Goal: Task Accomplishment & Management: Manage account settings

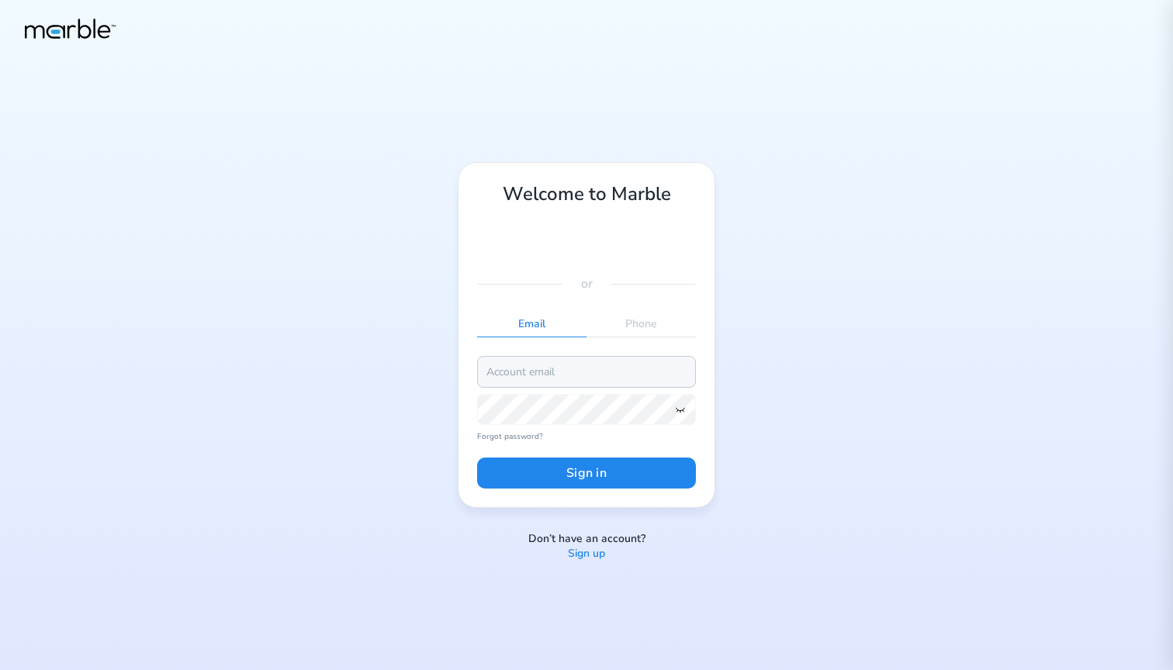
type input "[EMAIL_ADDRESS][PERSON_NAME][DOMAIN_NAME]"
click at [532, 469] on button "Sign in" at bounding box center [586, 473] width 219 height 31
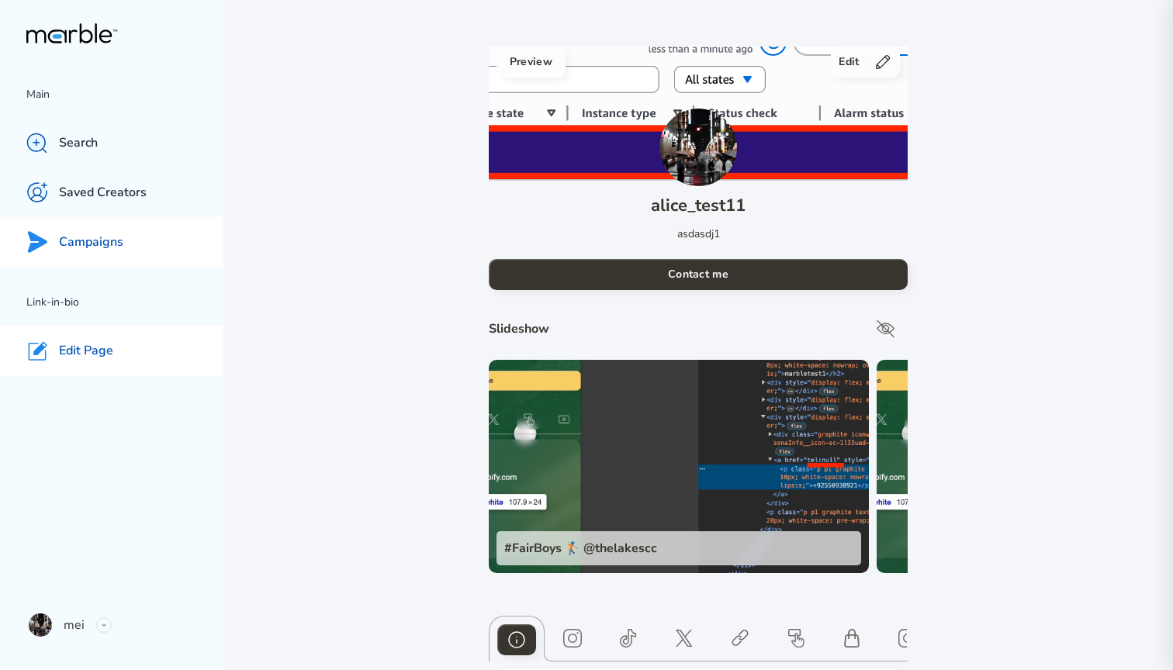
click at [102, 234] on p "Campaigns" at bounding box center [91, 242] width 64 height 16
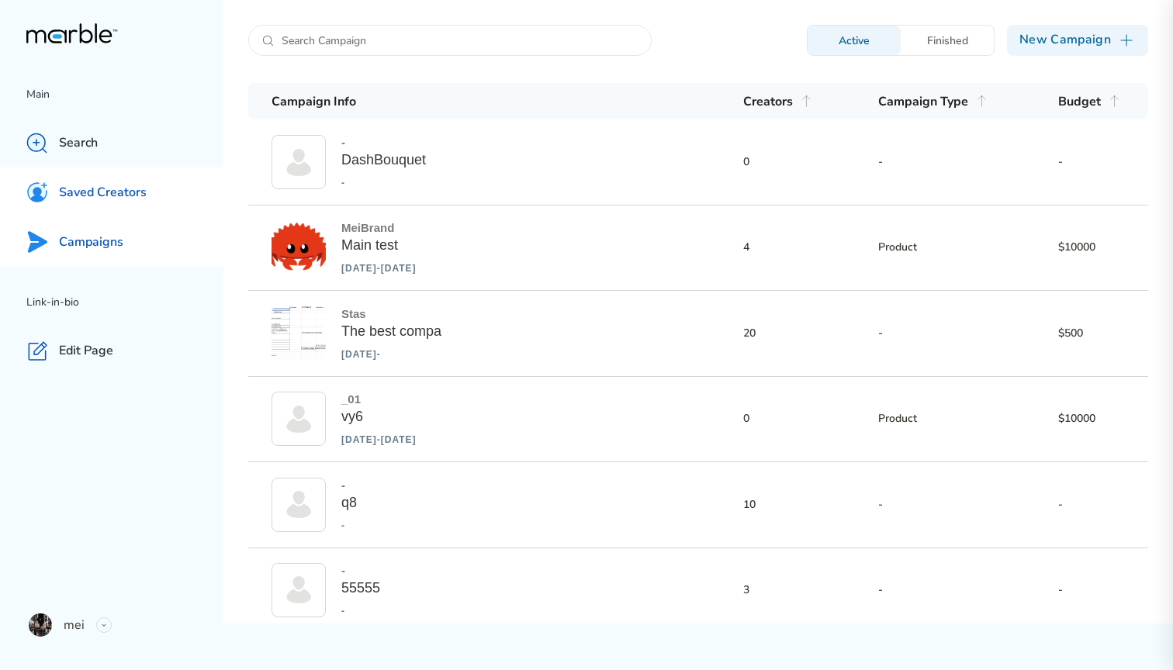
click at [119, 178] on div "Saved Creators" at bounding box center [111, 193] width 223 height 50
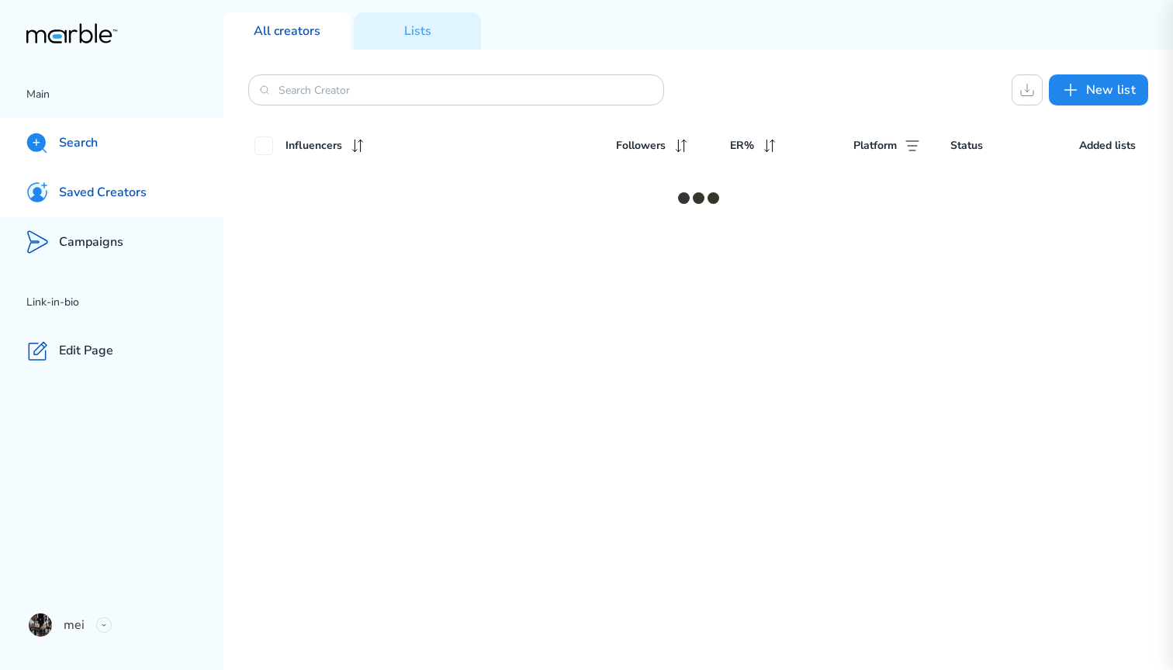
click at [113, 135] on div "Search" at bounding box center [111, 143] width 223 height 50
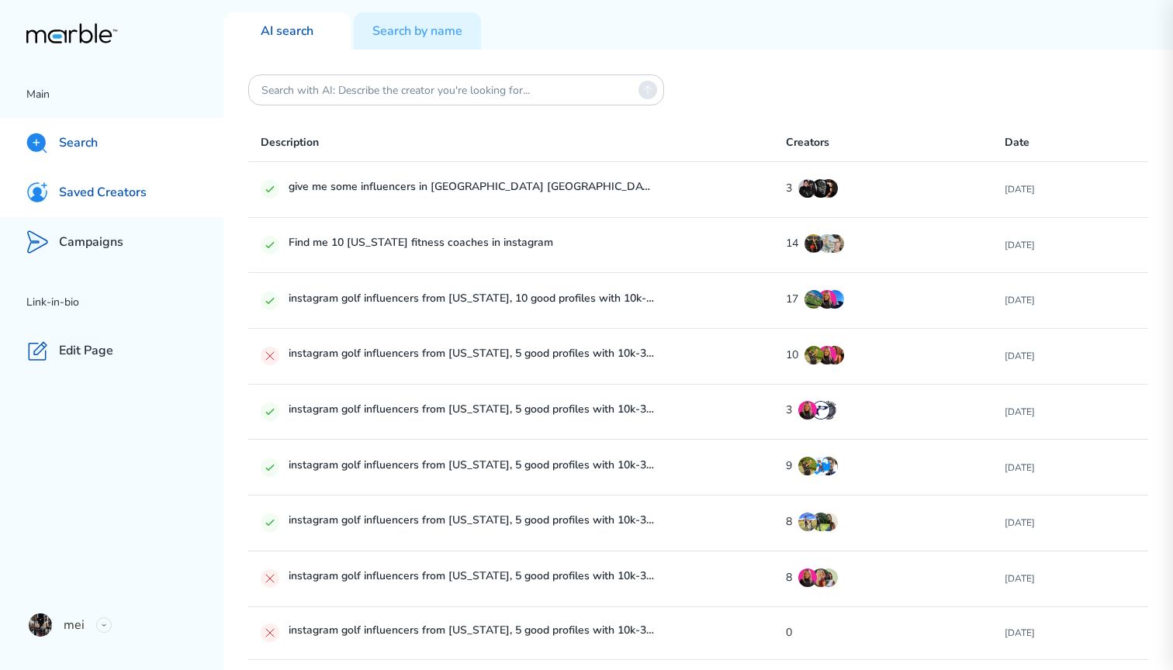
click at [84, 199] on p "Saved Creators" at bounding box center [103, 193] width 88 height 16
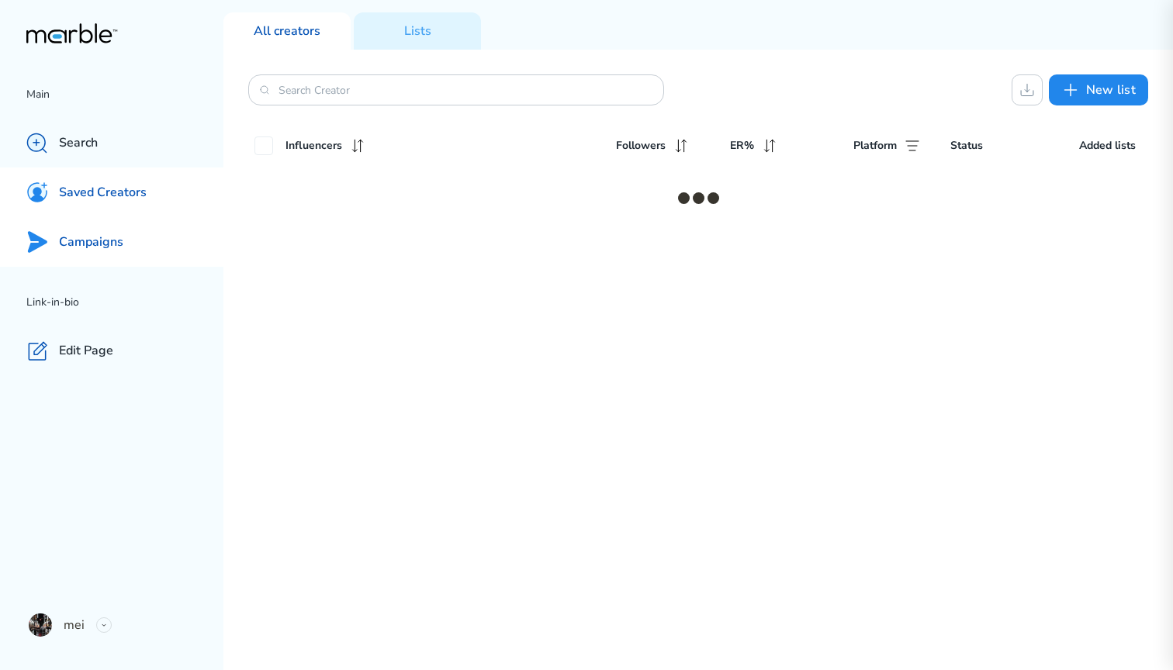
click at [130, 242] on div "Campaigns" at bounding box center [111, 242] width 223 height 50
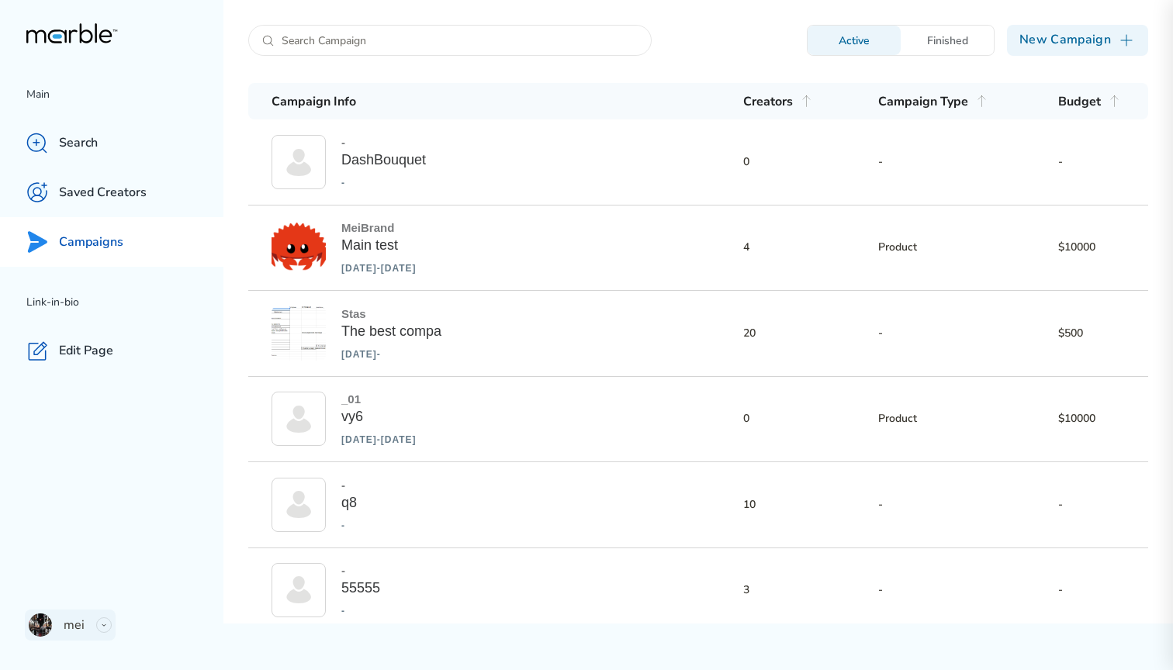
click at [92, 623] on div "mei" at bounding box center [70, 625] width 91 height 31
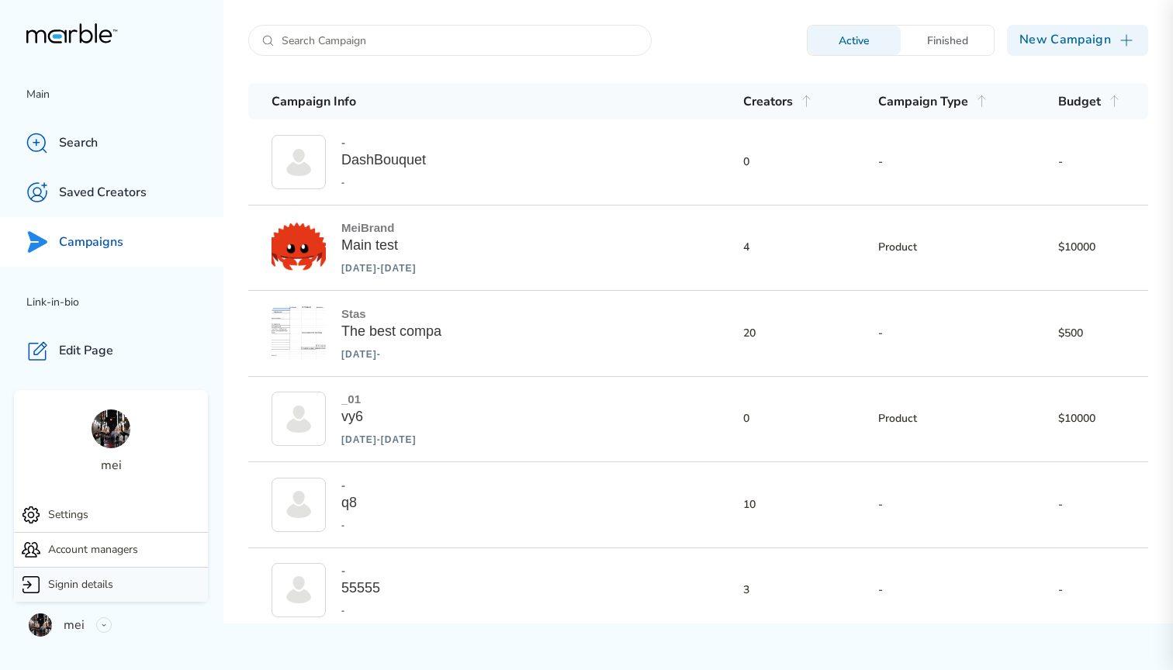
click at [90, 580] on p "Signin details" at bounding box center [80, 585] width 65 height 19
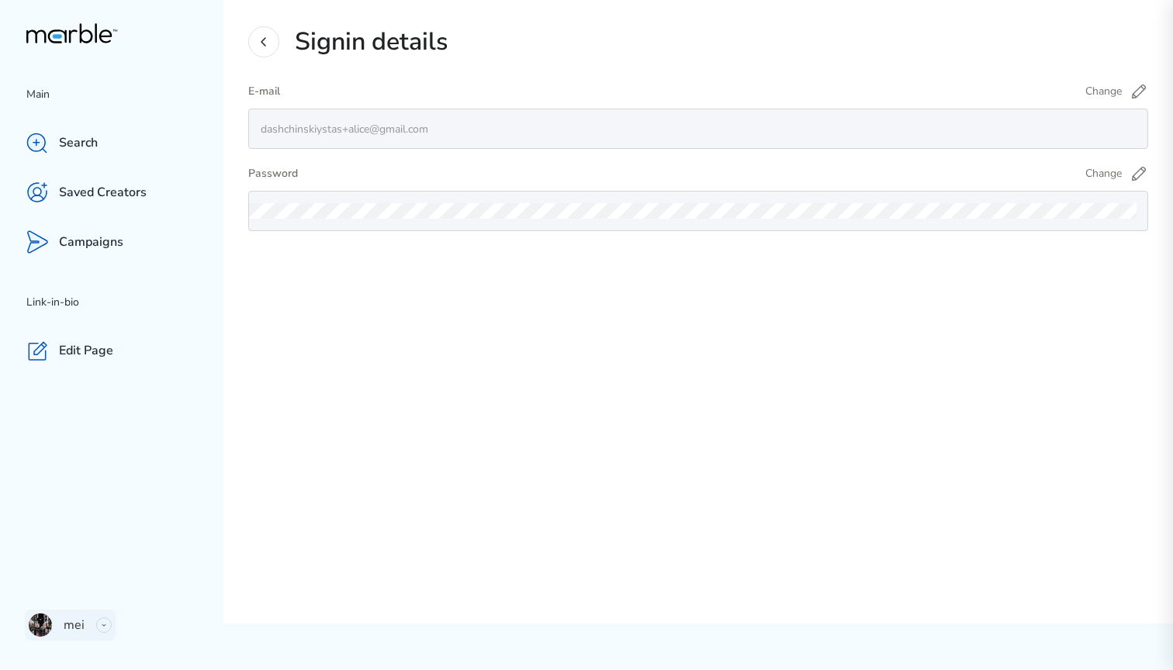
click at [81, 625] on p "mei" at bounding box center [74, 625] width 21 height 19
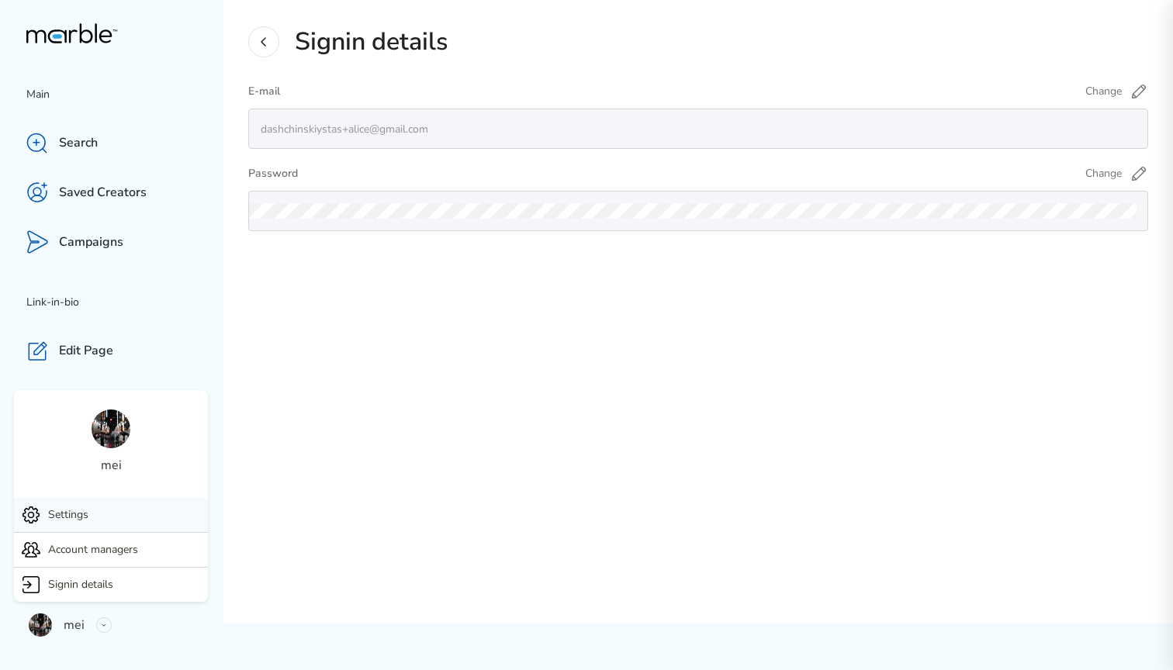
click at [101, 523] on div "Settings" at bounding box center [111, 515] width 194 height 34
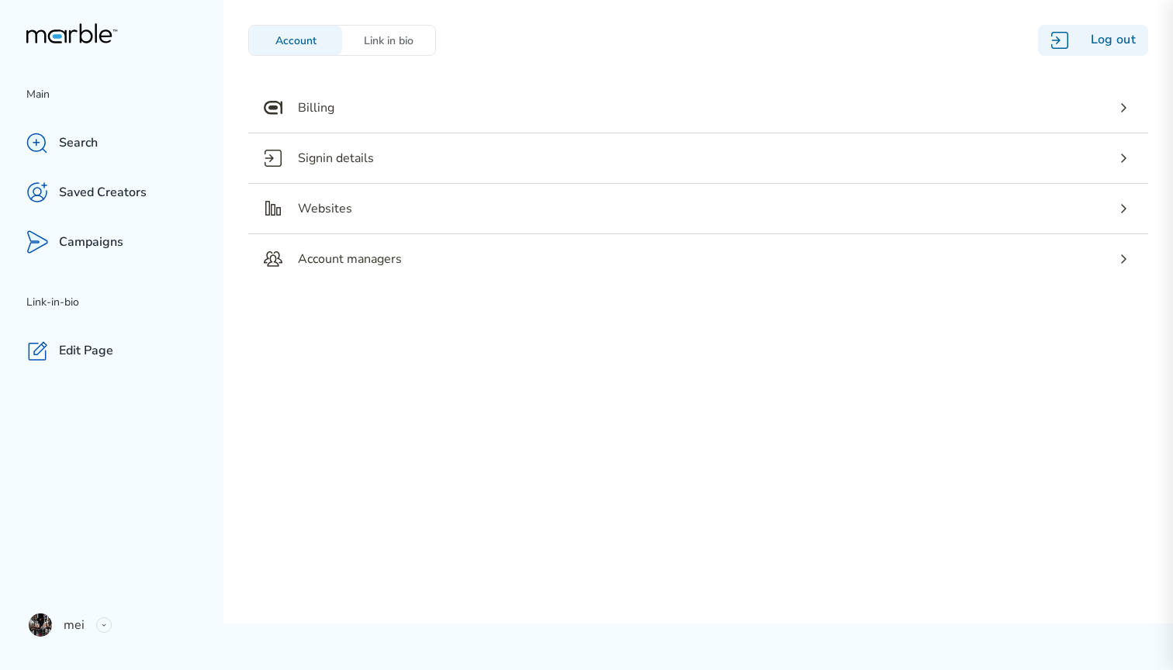
click at [1113, 34] on div "Log out" at bounding box center [1093, 40] width 110 height 31
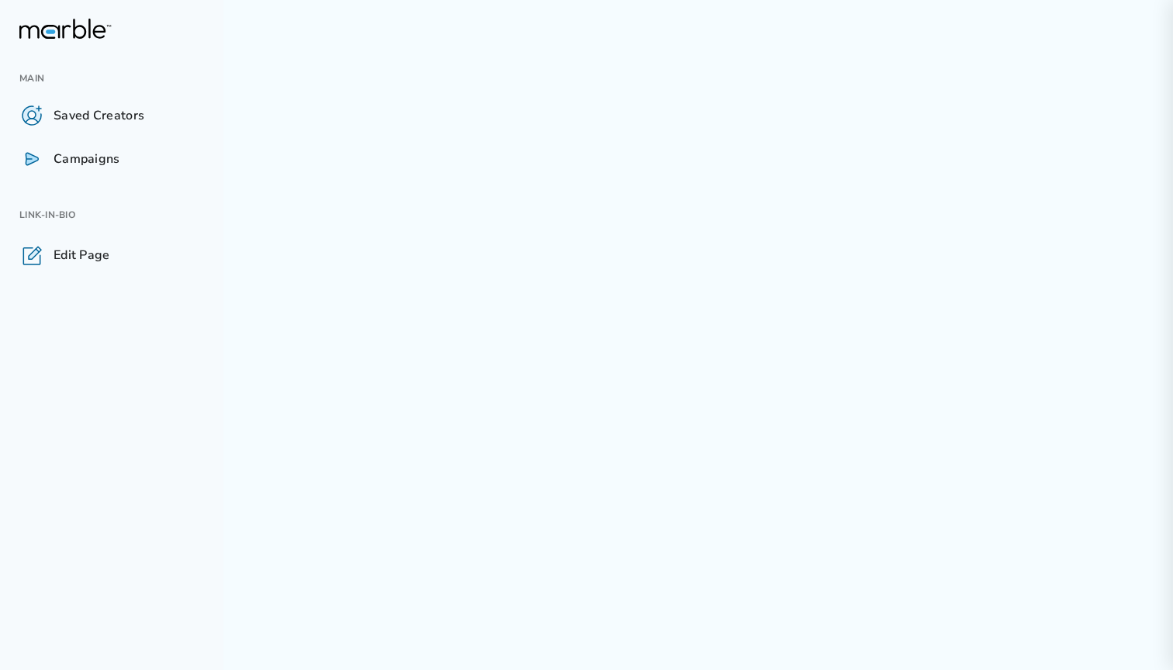
click at [522, 168] on div at bounding box center [698, 335] width 950 height 670
